Goal: Navigation & Orientation: Locate item on page

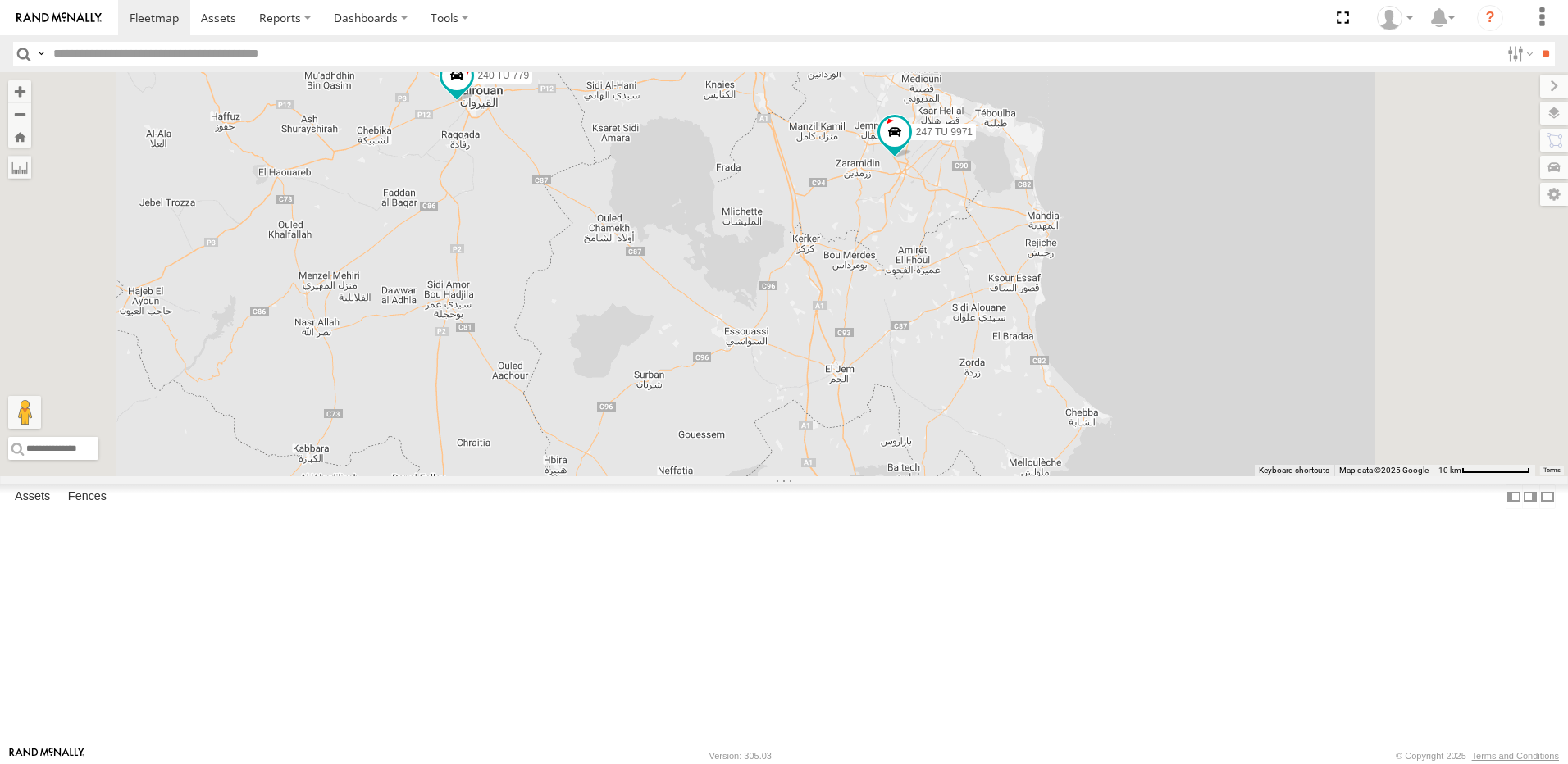
drag, startPoint x: 618, startPoint y: 175, endPoint x: 618, endPoint y: 223, distance: 48.0
click at [438, 67] on span at bounding box center [420, 45] width 36 height 45
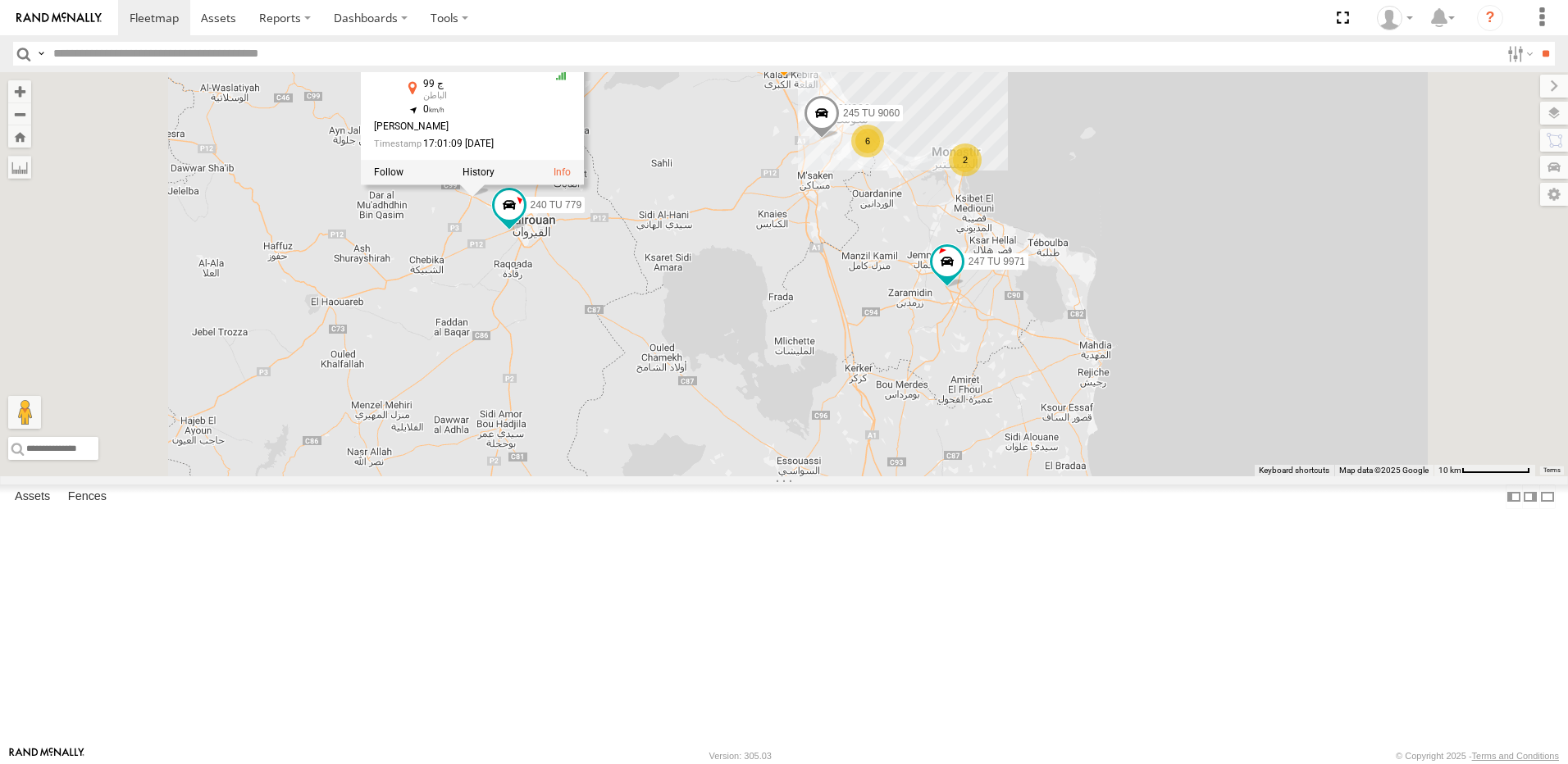
drag, startPoint x: 602, startPoint y: 329, endPoint x: 644, endPoint y: 426, distance: 105.7
click at [644, 426] on div "241 TU 2031 245 TU 4334 234 TU 2630 247 TU 9971 247 TU 9974 2 245 TU 9061 6 245…" at bounding box center [784, 273] width 1568 height 404
click at [660, 420] on div "241 TU 2031 245 TU 4334 234 TU 2630 247 TU 9971 247 TU 9974 2 245 TU 9061 6 245…" at bounding box center [784, 273] width 1568 height 404
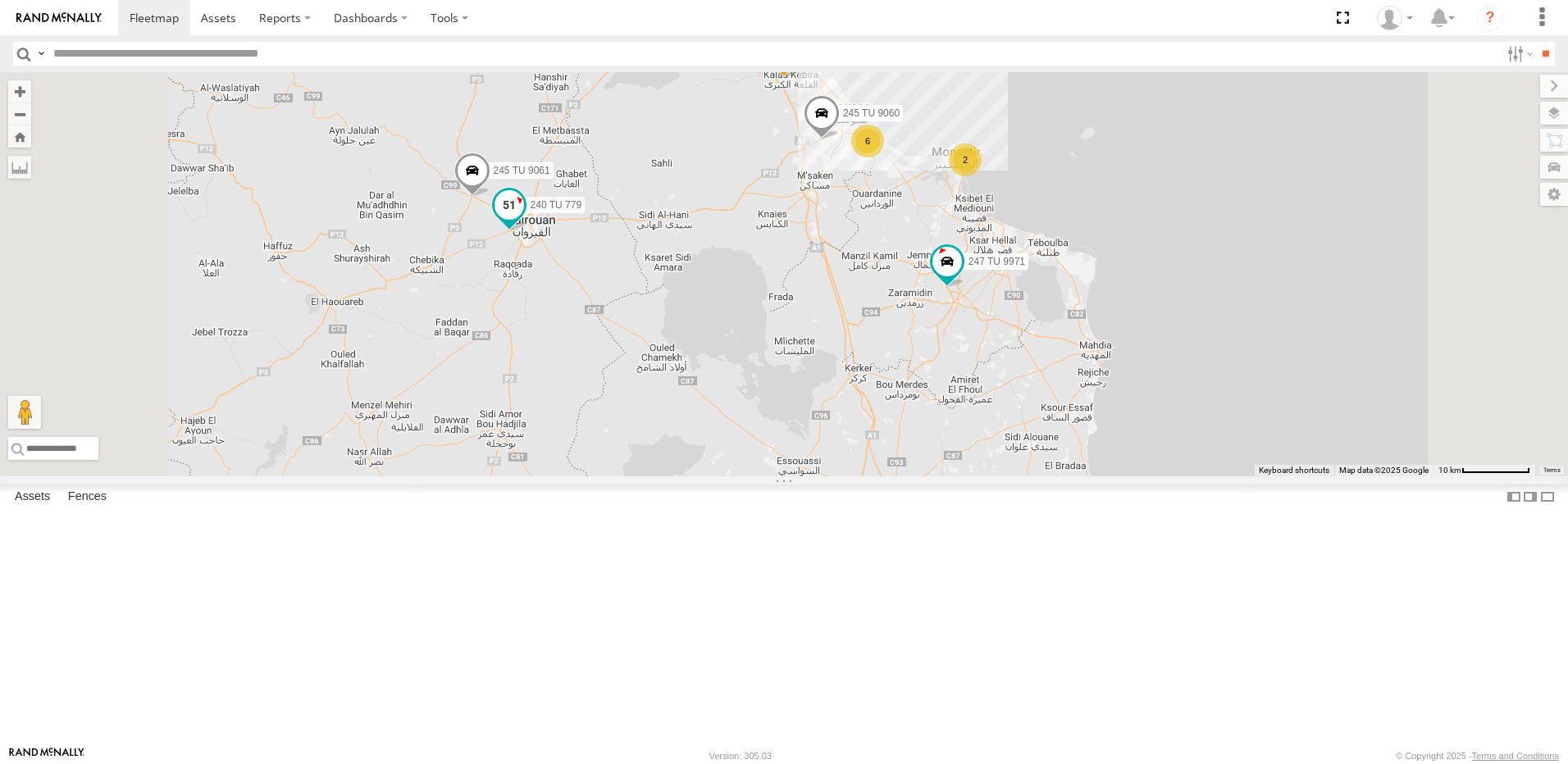
click at [528, 232] on span at bounding box center [510, 209] width 36 height 45
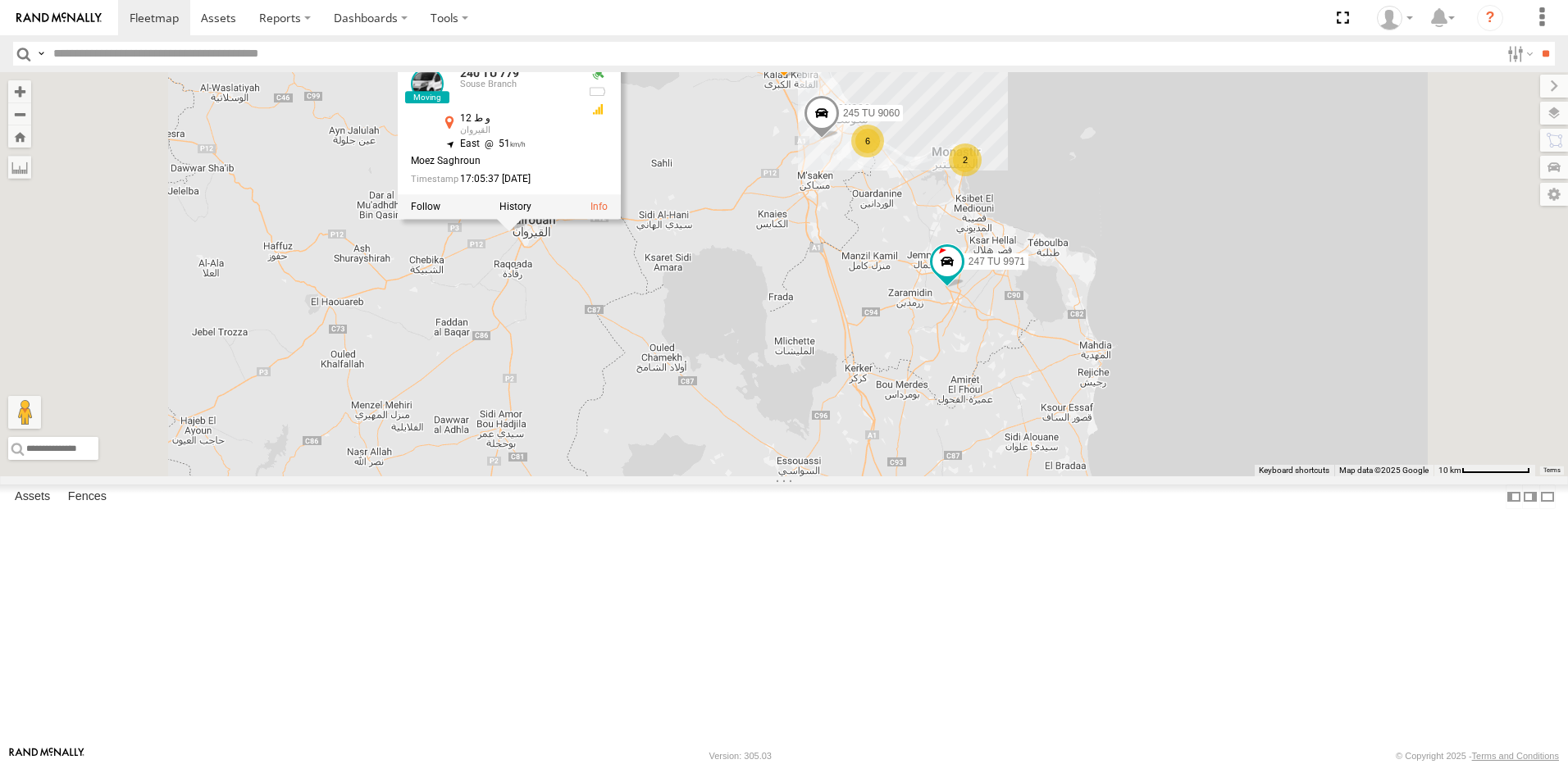
drag, startPoint x: 919, startPoint y: 408, endPoint x: 893, endPoint y: 404, distance: 26.3
click at [919, 407] on div "241 TU 2031 245 TU 4334 234 TU 2630 247 TU 9971 247 TU 9974 2 245 TU 9061 6 245…" at bounding box center [784, 273] width 1568 height 404
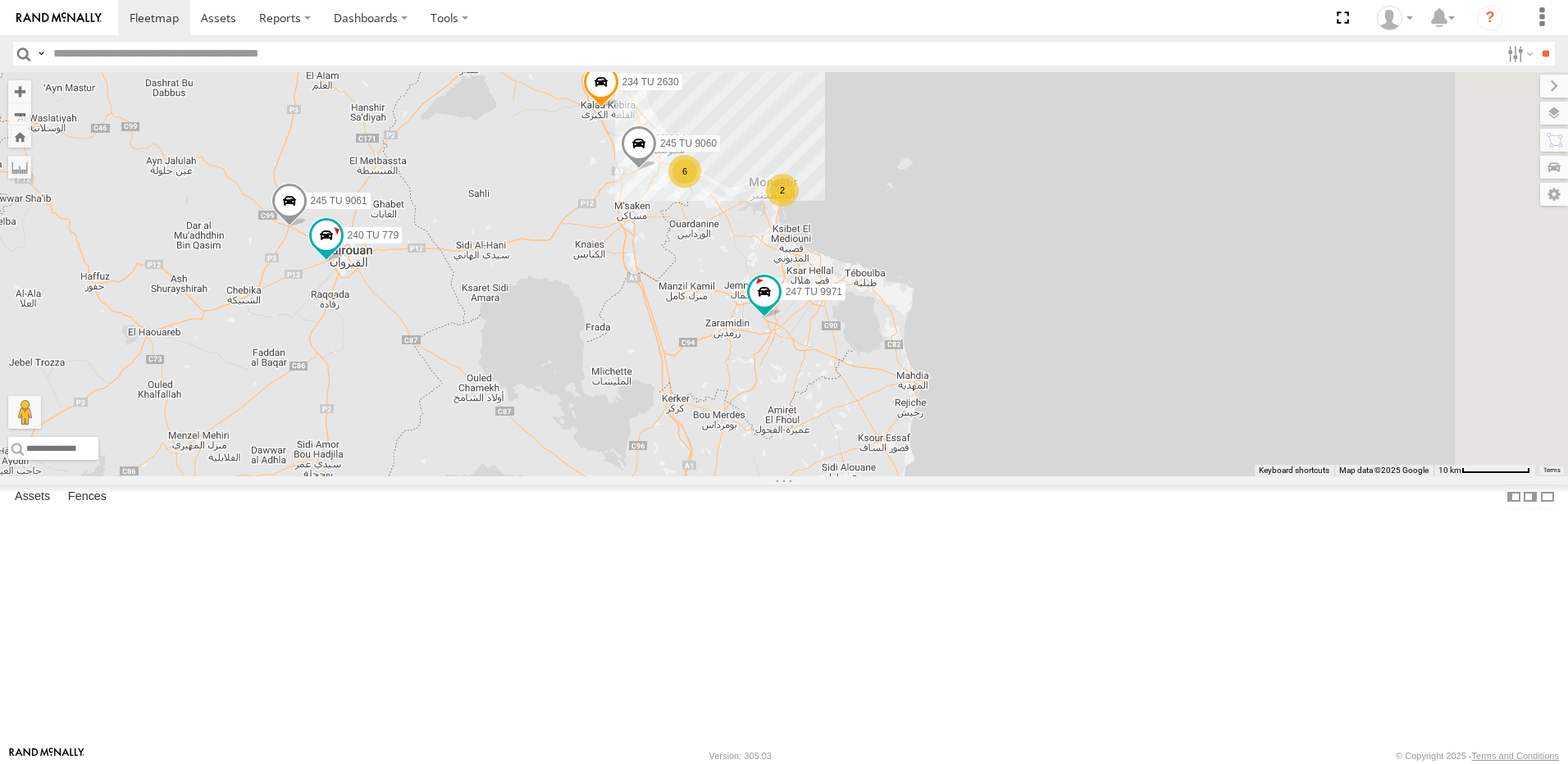
drag, startPoint x: 1051, startPoint y: 422, endPoint x: 874, endPoint y: 456, distance: 180.2
click at [874, 456] on div "241 TU 2031 245 TU 4334 234 TU 2630 247 TU 9971 247 TU 9974 2 245 TU 9061 6 245…" at bounding box center [784, 273] width 1568 height 404
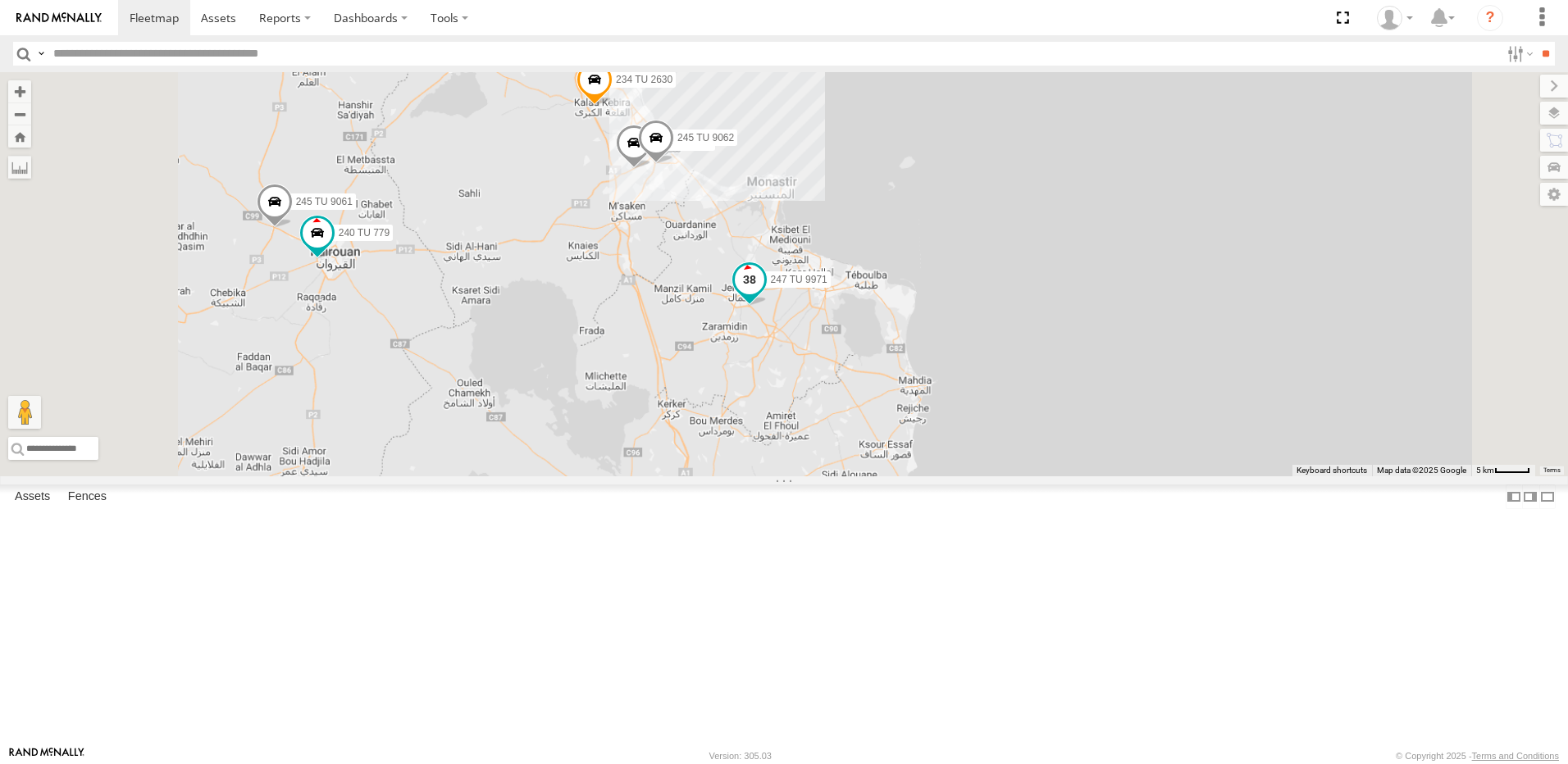
click at [768, 306] on span at bounding box center [749, 283] width 36 height 45
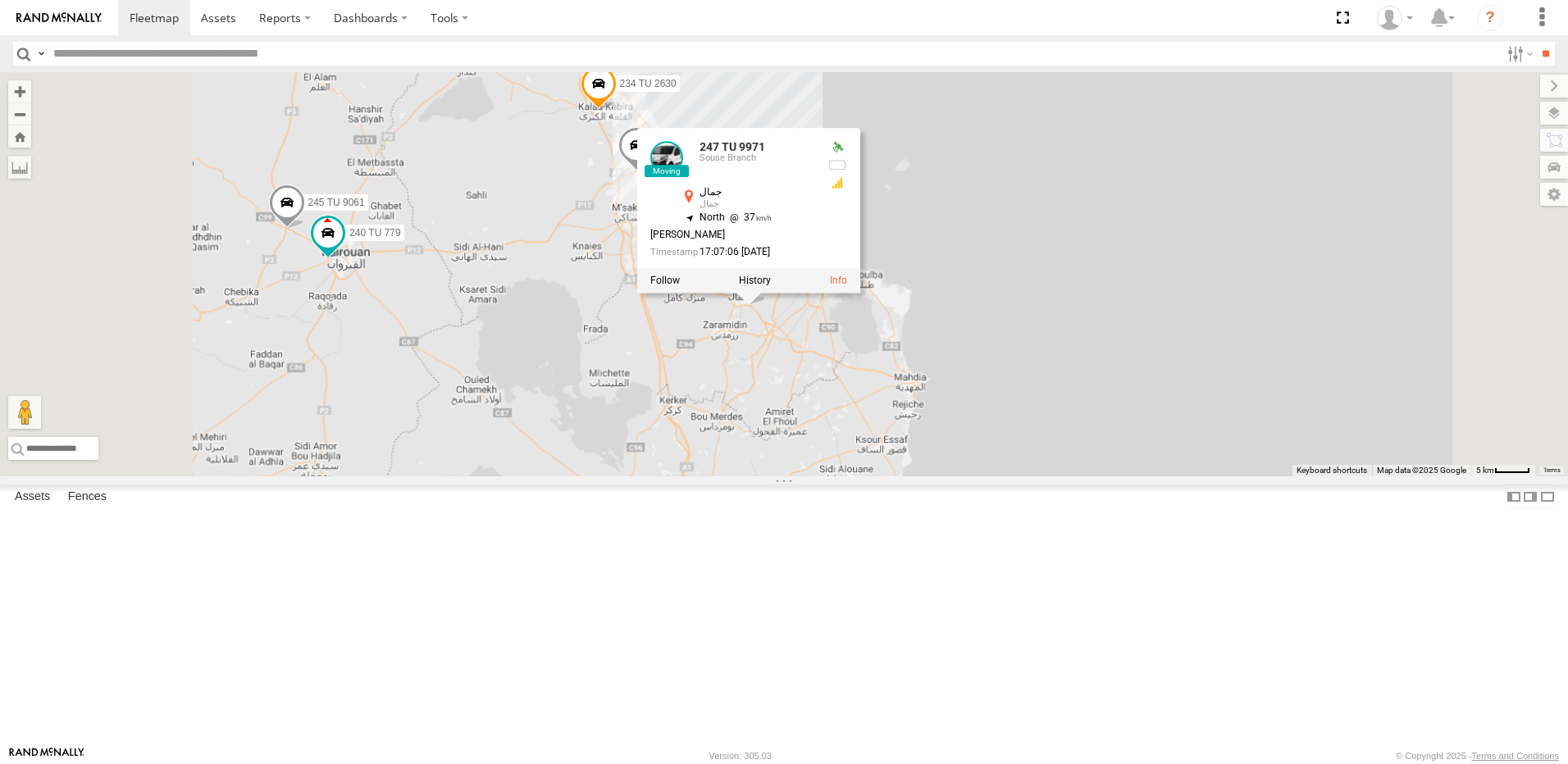
click at [949, 477] on div "241 TU 2031 245 TU 4334 234 TU 2630 247 TU 9971 247 TU 9974 245 TU 9061 245 TU …" at bounding box center [784, 273] width 1568 height 404
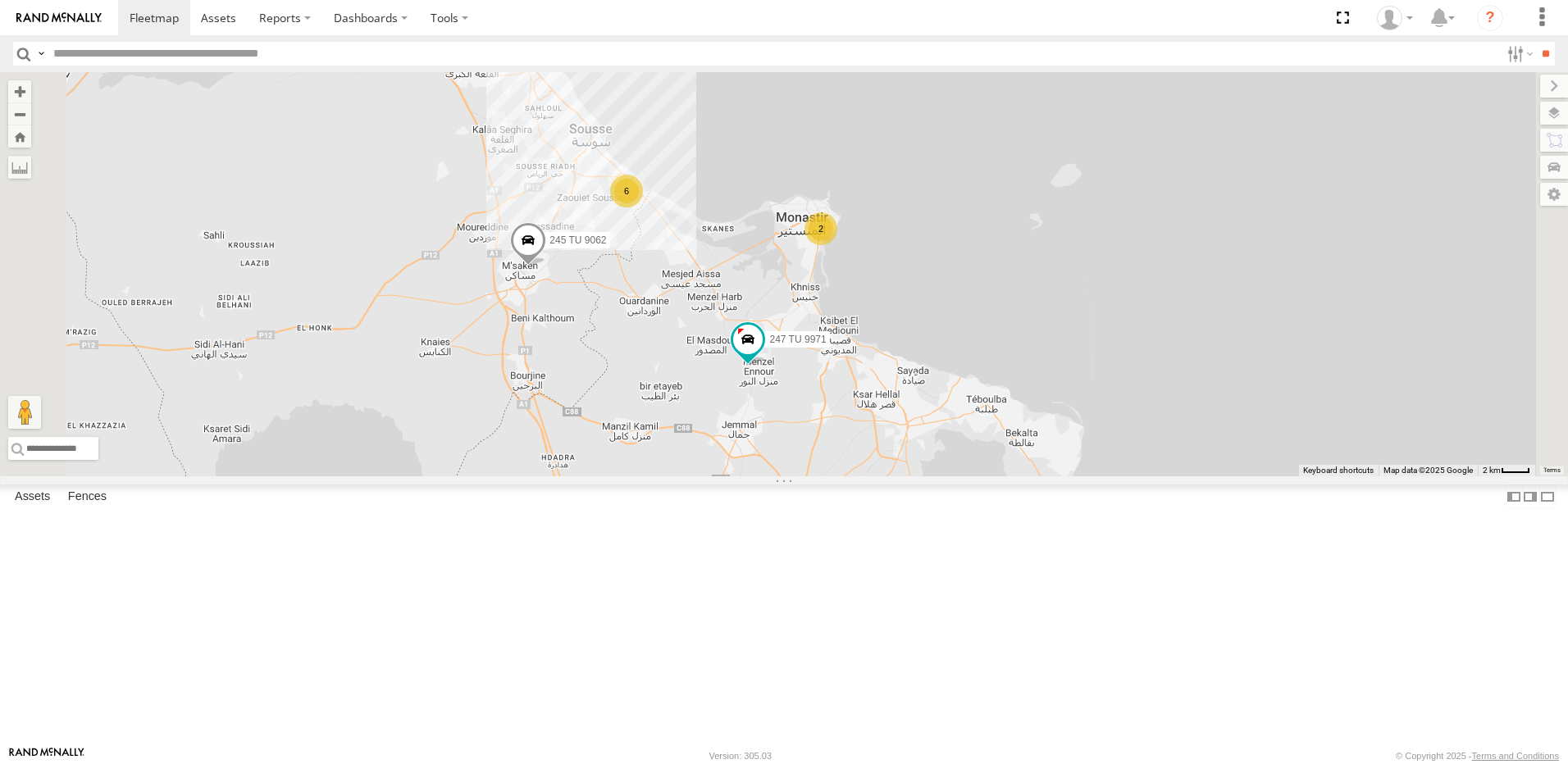
click at [546, 266] on span at bounding box center [529, 243] width 36 height 45
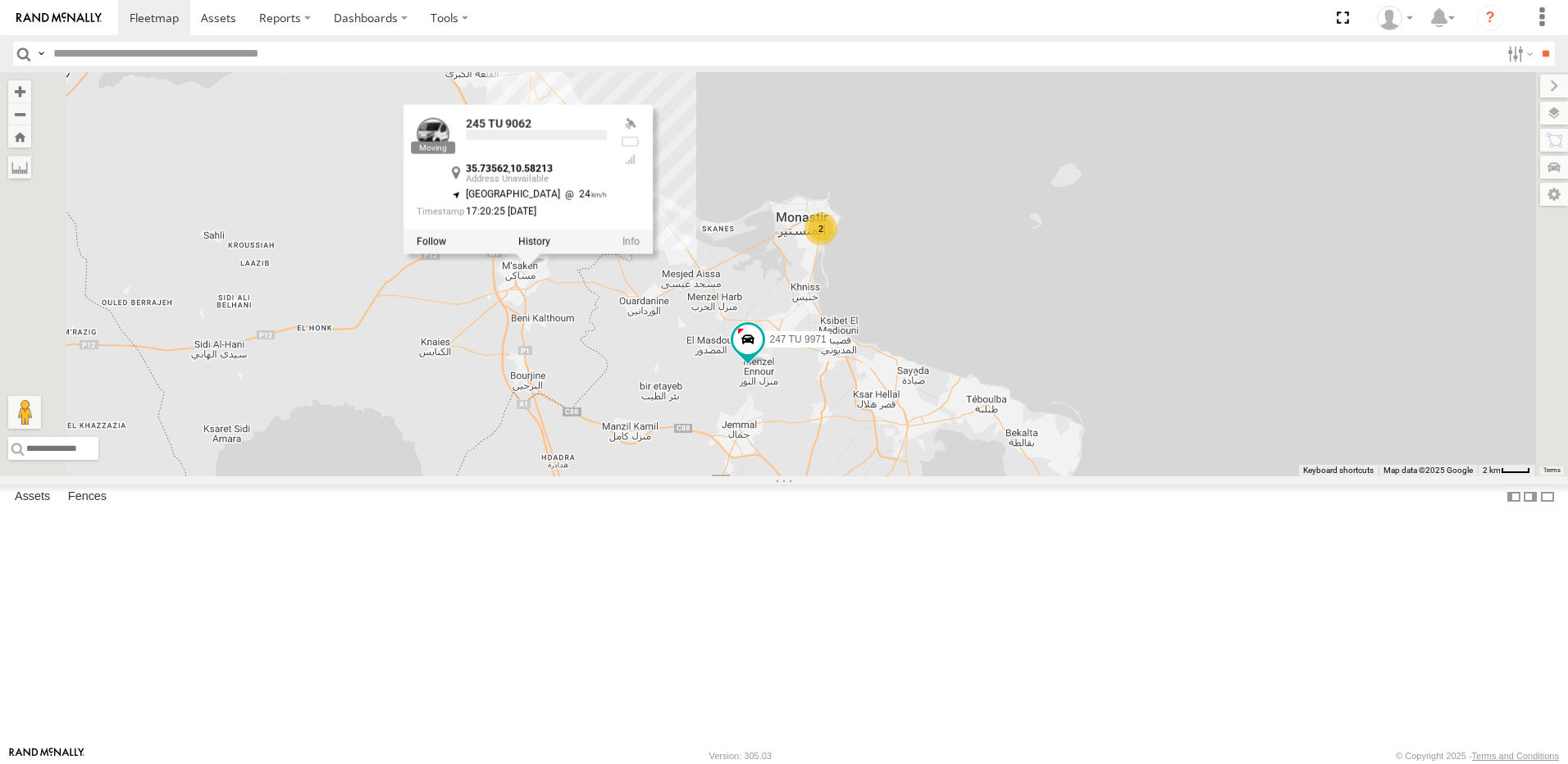
click at [651, 431] on div "245 TU 9062 247 TU 9971 234 TU 2630 2 6 245 TU 9062 35.73562 , 10.58213 South W…" at bounding box center [784, 273] width 1568 height 404
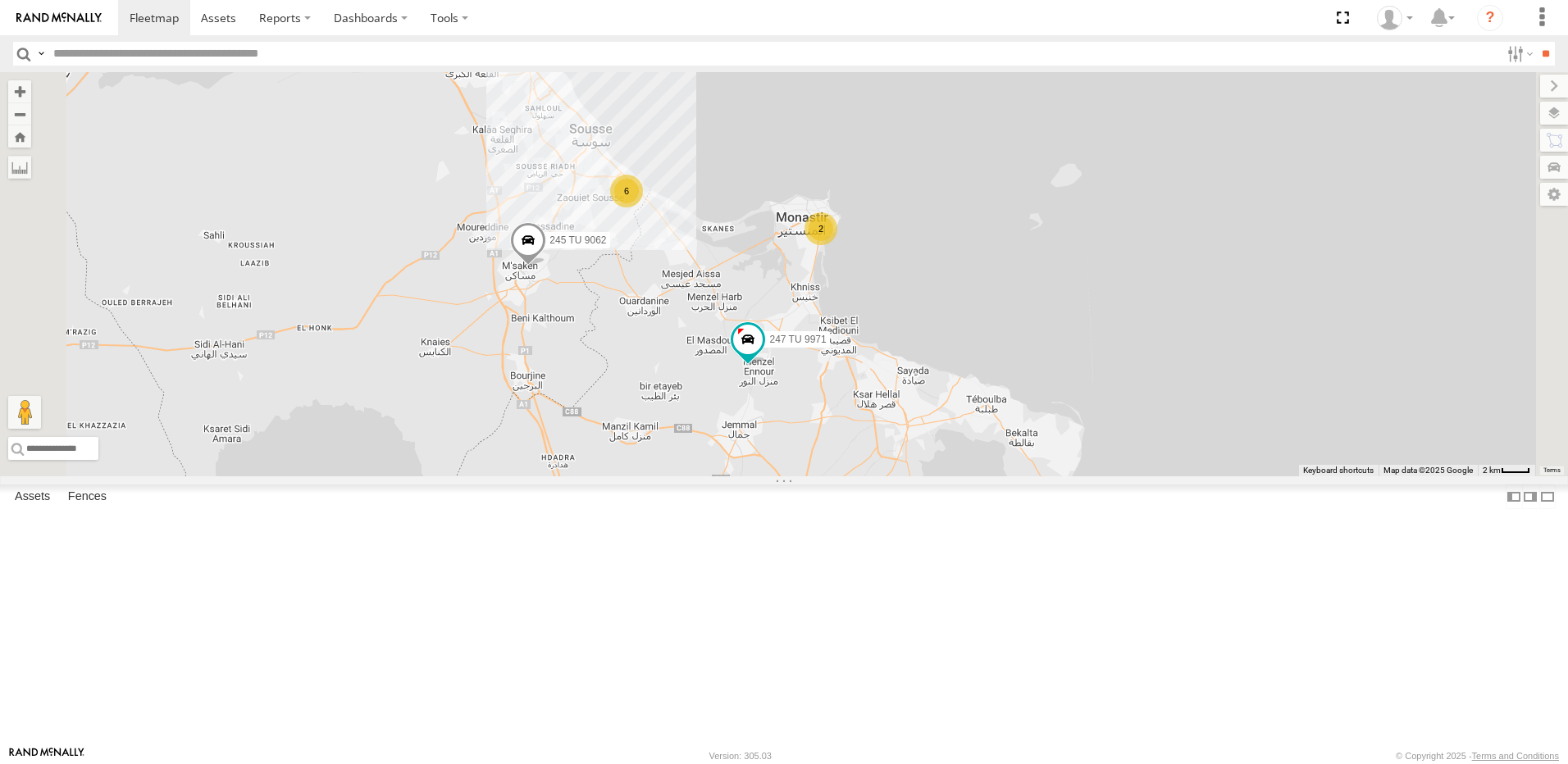
click at [546, 266] on span at bounding box center [529, 243] width 36 height 45
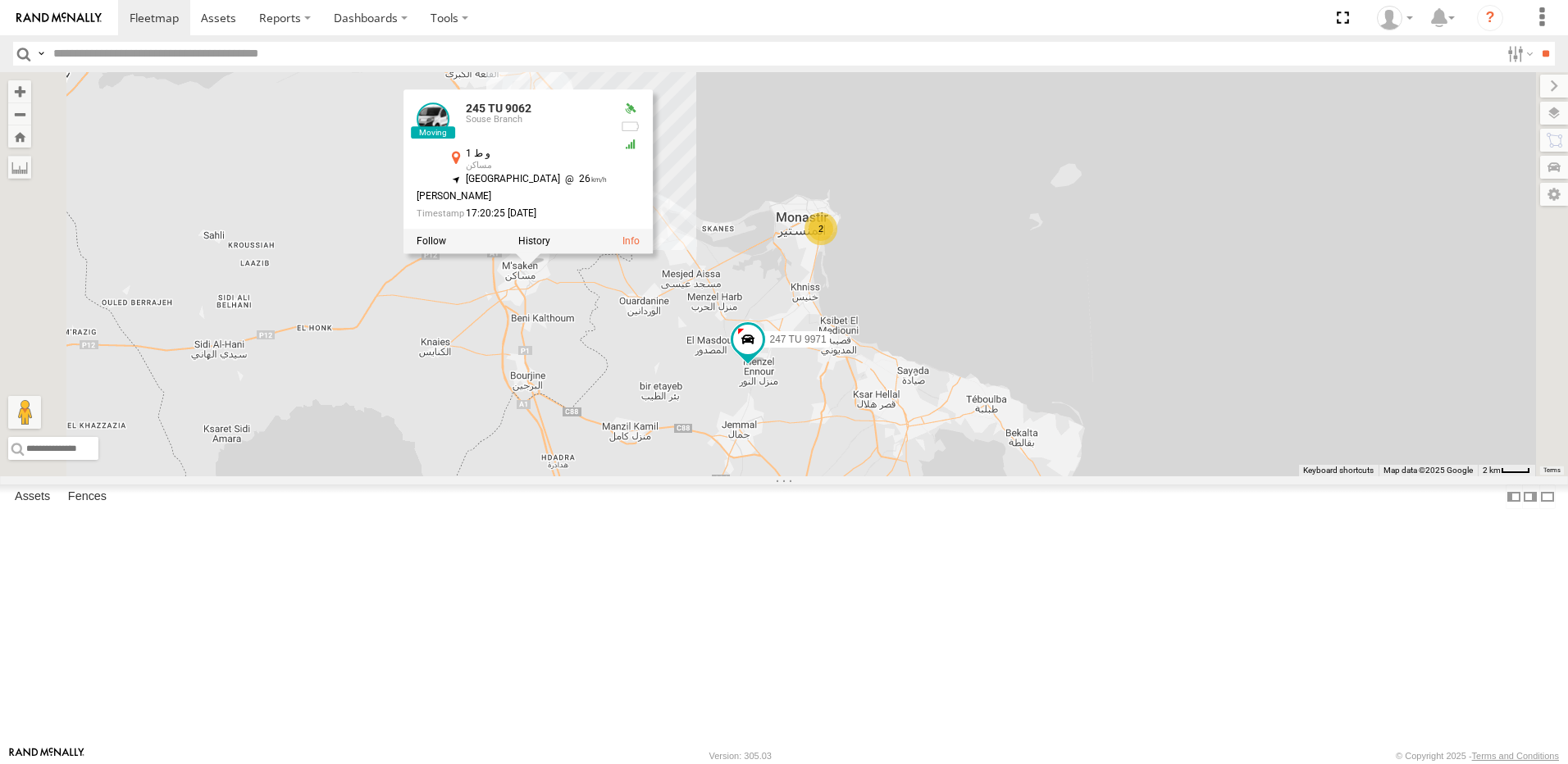
click at [595, 415] on div "245 TU 9062 247 TU 9971 234 TU 2630 2 6 245 TU 9062 [GEOGRAPHIC_DATA] و ط 1 مسا…" at bounding box center [784, 273] width 1568 height 404
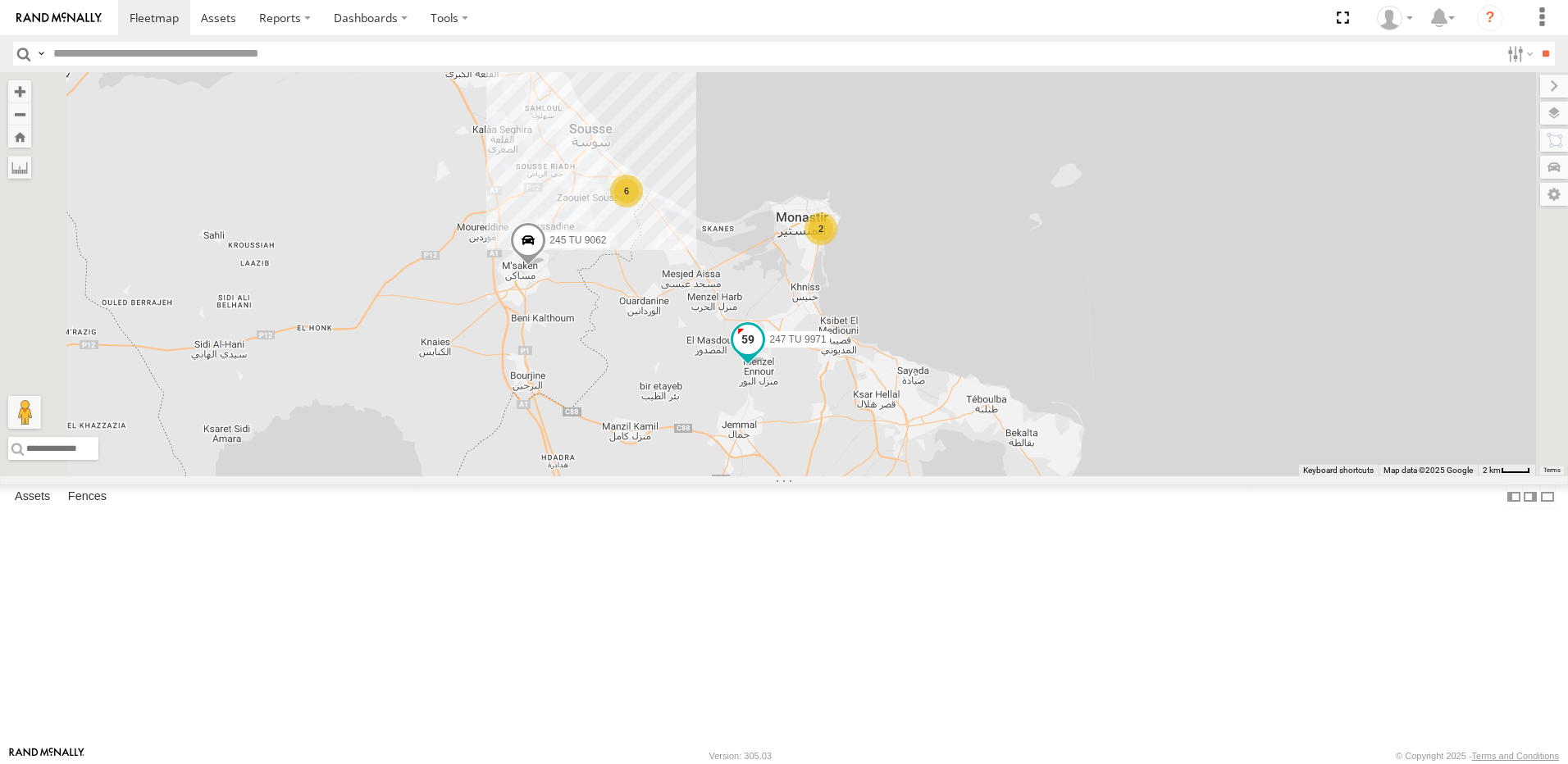
click at [826, 345] on span "247 TU 9971" at bounding box center [798, 339] width 56 height 12
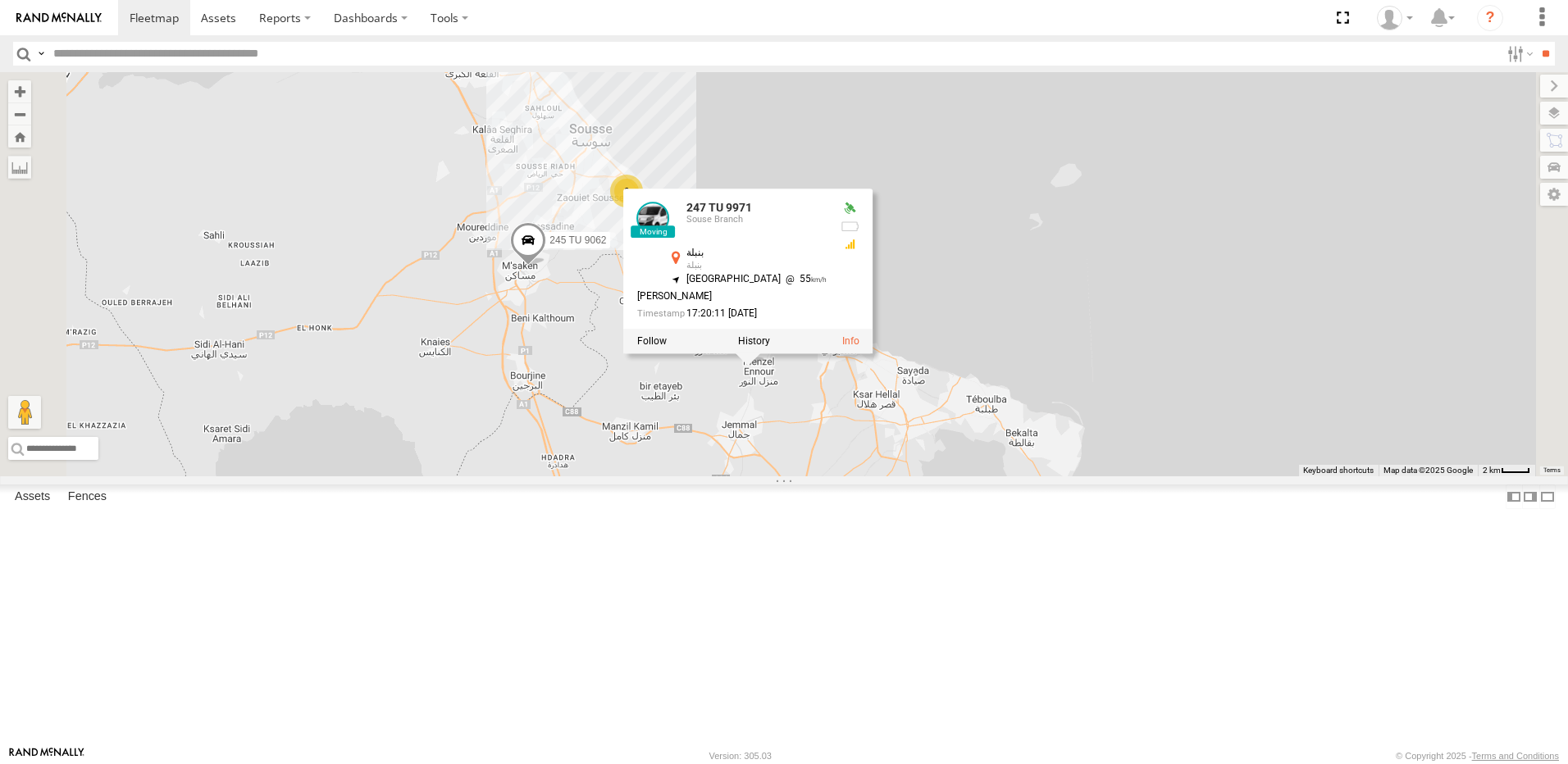
click at [682, 409] on div "245 TU 9062 247 TU 9971 234 TU 2630 2 6 247 TU 9971 Souse Branch بنبلة بنبلة 35…" at bounding box center [784, 273] width 1568 height 404
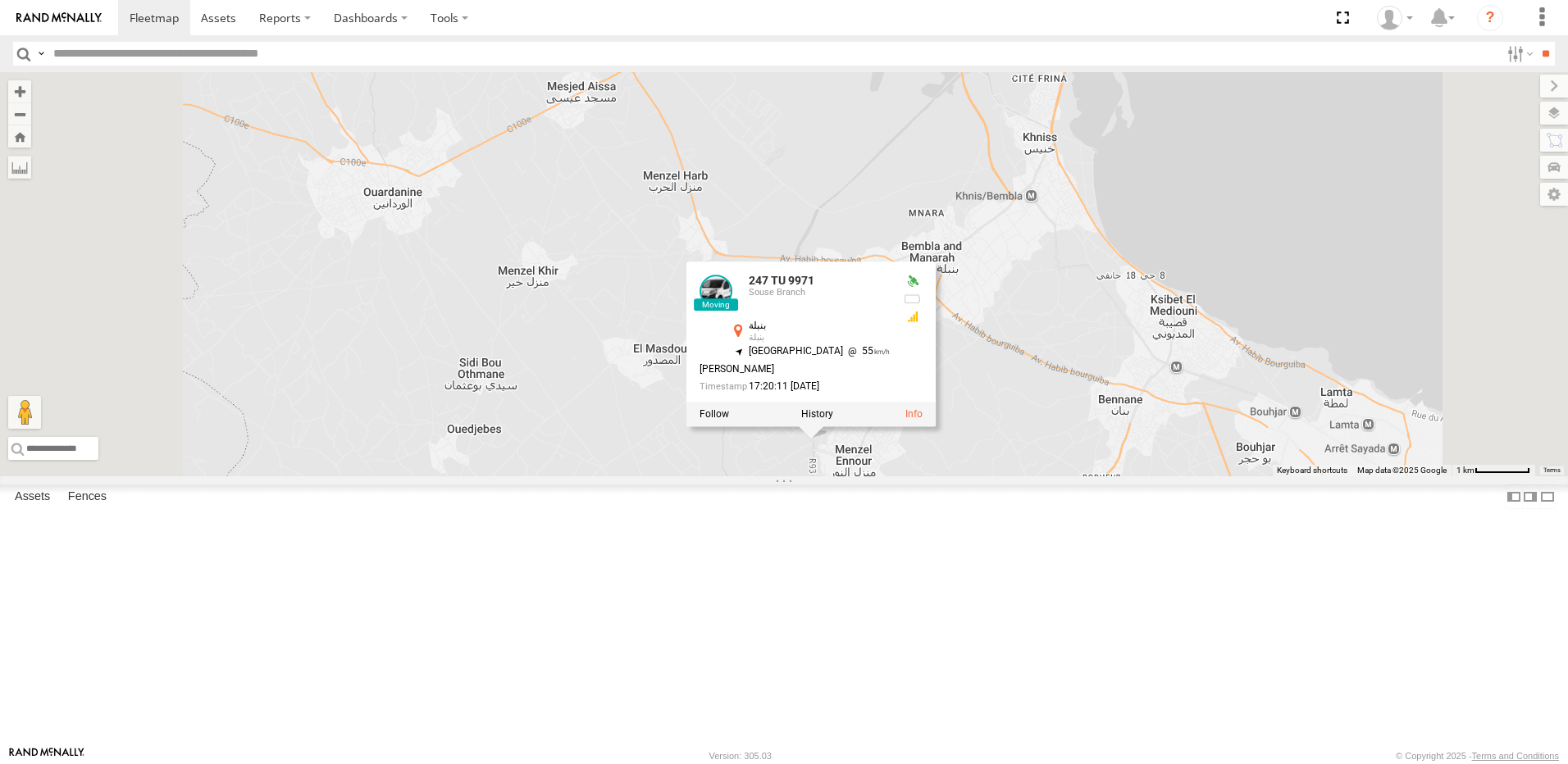
click at [846, 477] on div "245 TU 9062 247 TU 9971 234 TU 2630 247 TU 9971 Souse Branch بنبلة بنبلة 35.667…" at bounding box center [784, 273] width 1568 height 404
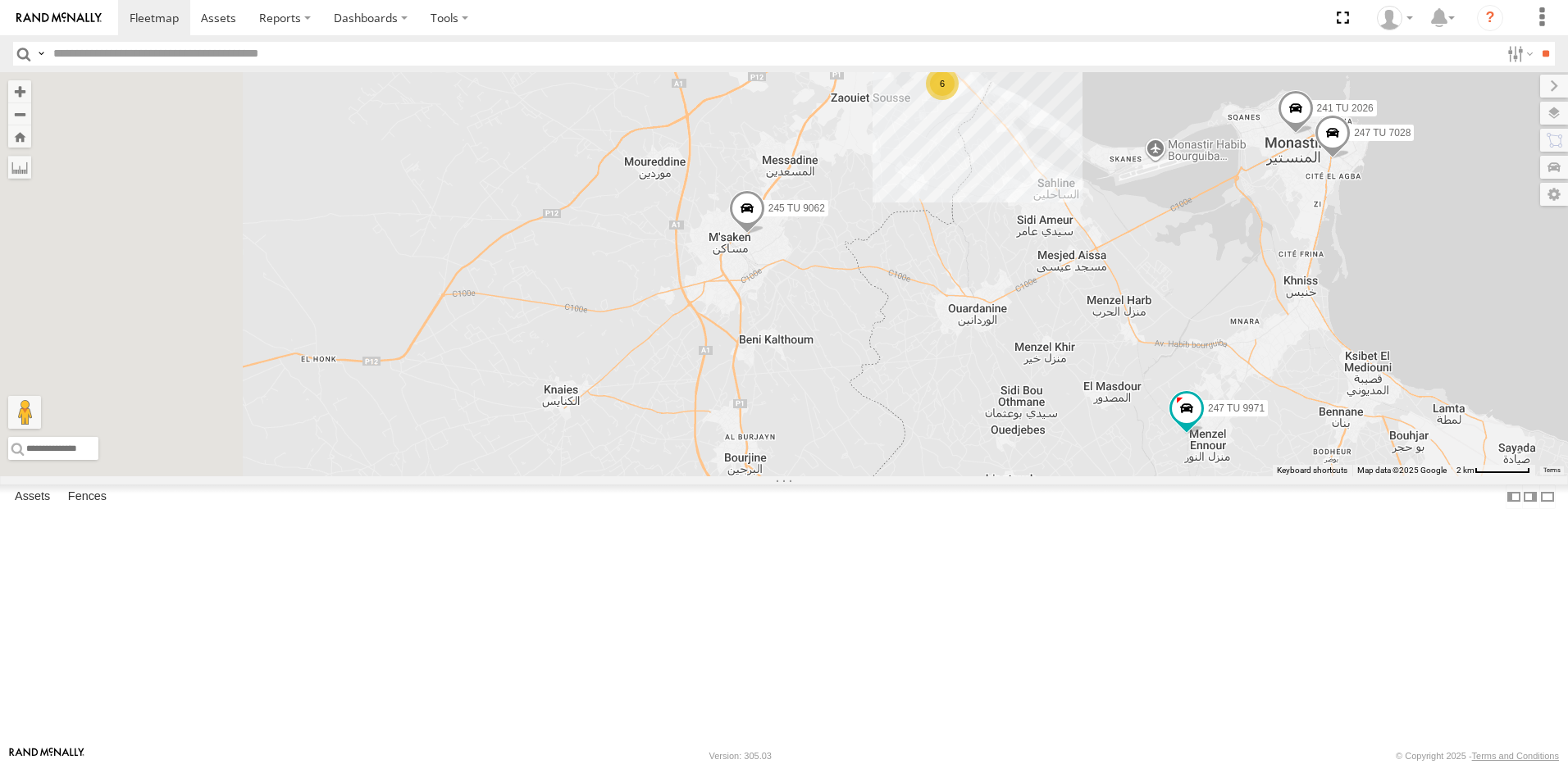
drag, startPoint x: 615, startPoint y: 481, endPoint x: 1152, endPoint y: 476, distance: 537.0
click at [1157, 477] on div "245 TU 9062 247 TU 9971 234 TU 2630 247 TU 7028 241 TU 2026 6" at bounding box center [784, 273] width 1568 height 404
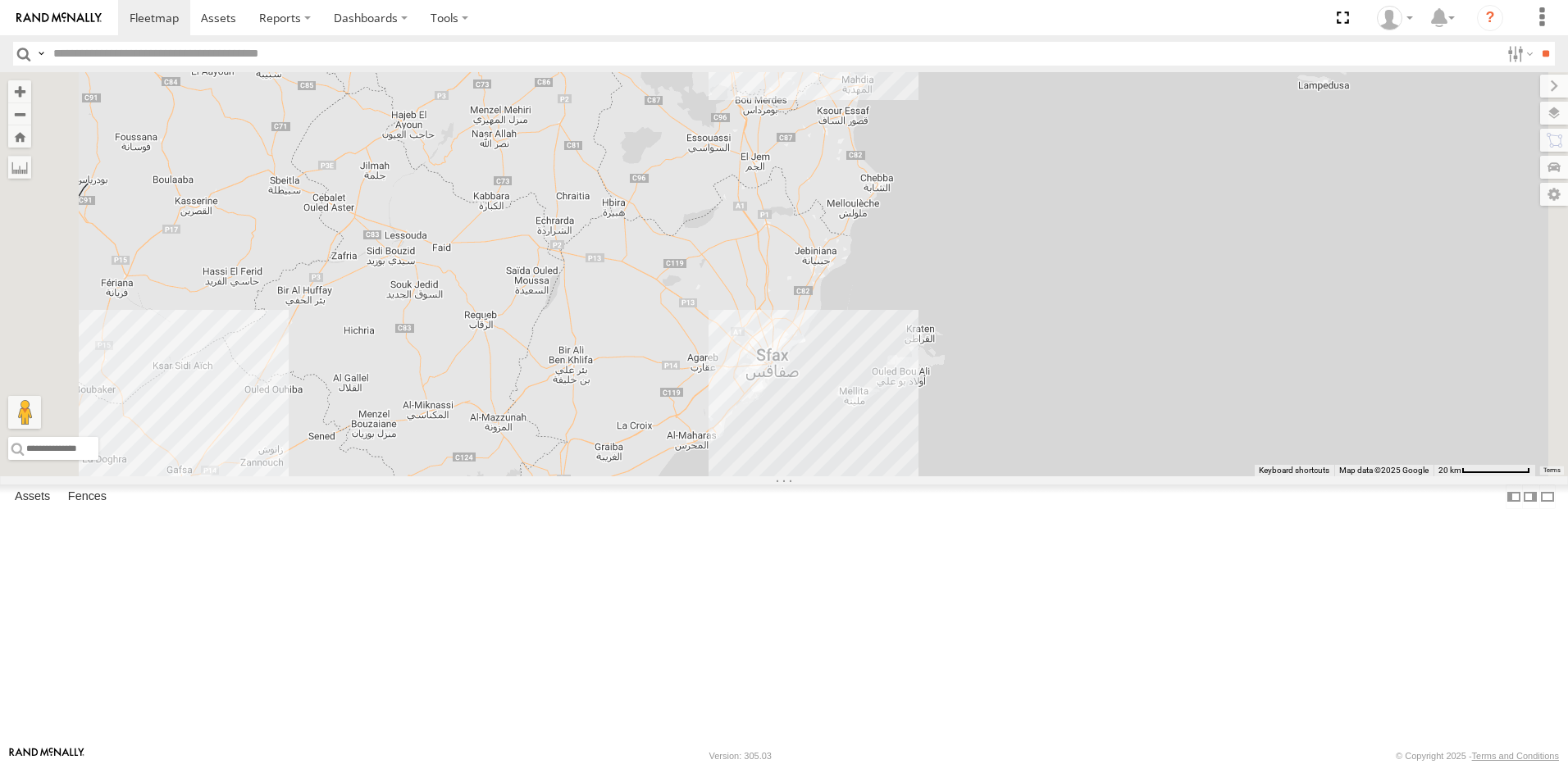
drag, startPoint x: 688, startPoint y: 581, endPoint x: 653, endPoint y: 296, distance: 287.1
click at [653, 296] on div "245 TU 9062 247 TU 9971 234 TU 2630 245 TU 9061 240 TU 779 2 3 2 6 231 TU 3162" at bounding box center [784, 273] width 1568 height 404
